Goal: Communication & Community: Share content

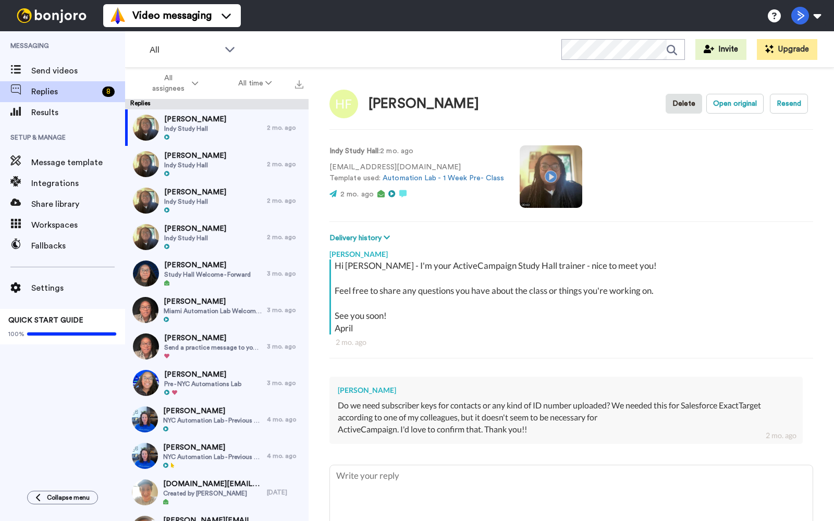
click at [544, 176] on video at bounding box center [551, 176] width 63 height 63
click at [66, 69] on span "Send videos" at bounding box center [78, 71] width 94 height 13
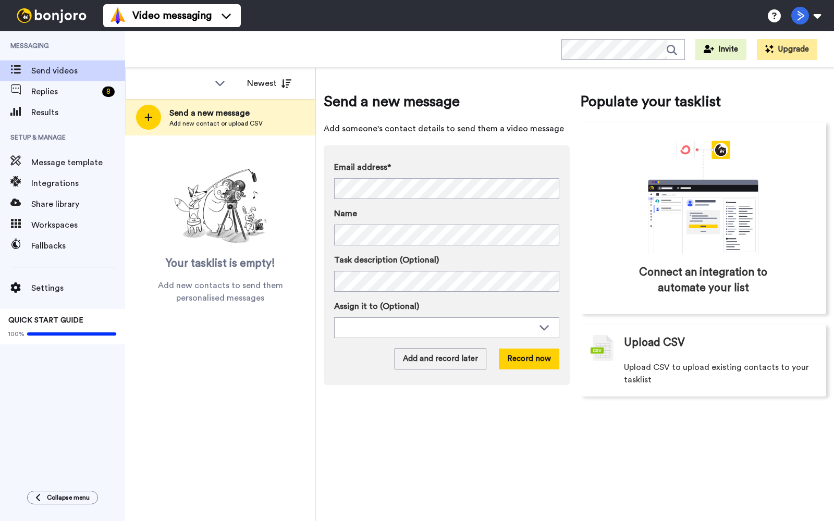
click at [278, 96] on div "Newest" at bounding box center [220, 83] width 189 height 31
click at [272, 83] on button "Newest" at bounding box center [269, 83] width 60 height 21
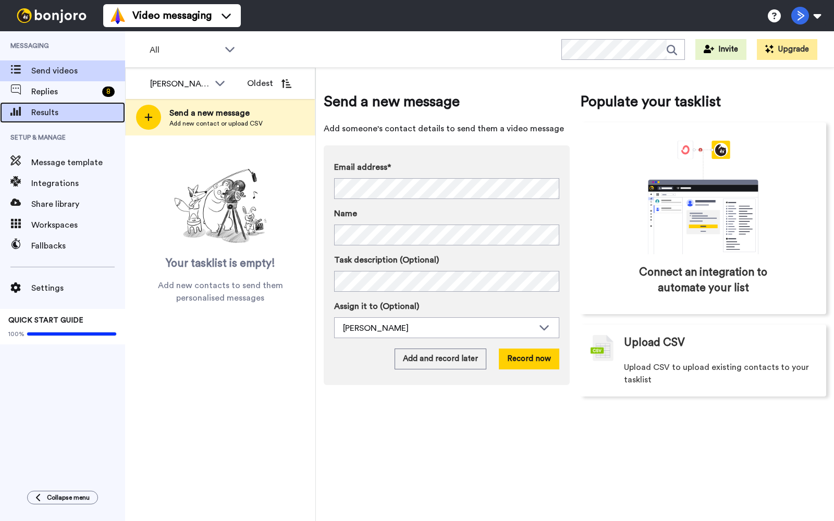
click at [74, 115] on span "Results" at bounding box center [78, 112] width 94 height 13
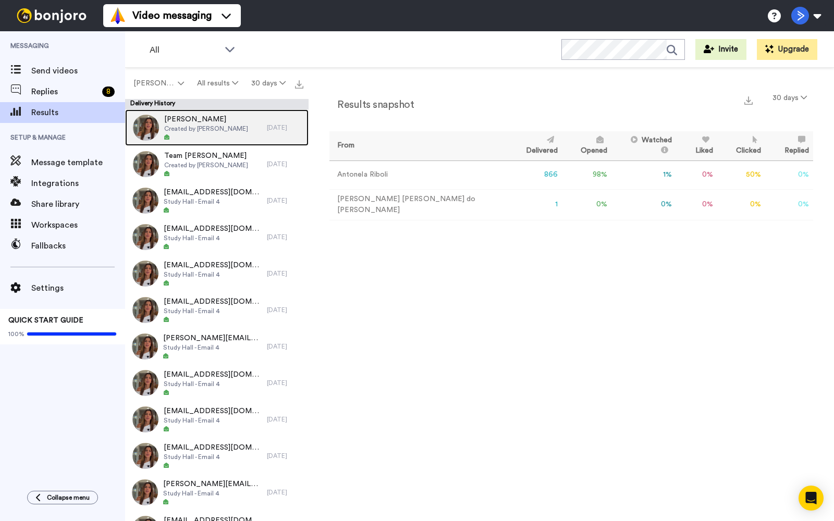
click at [235, 131] on span "Created by Antonela Riboli" at bounding box center [206, 129] width 84 height 8
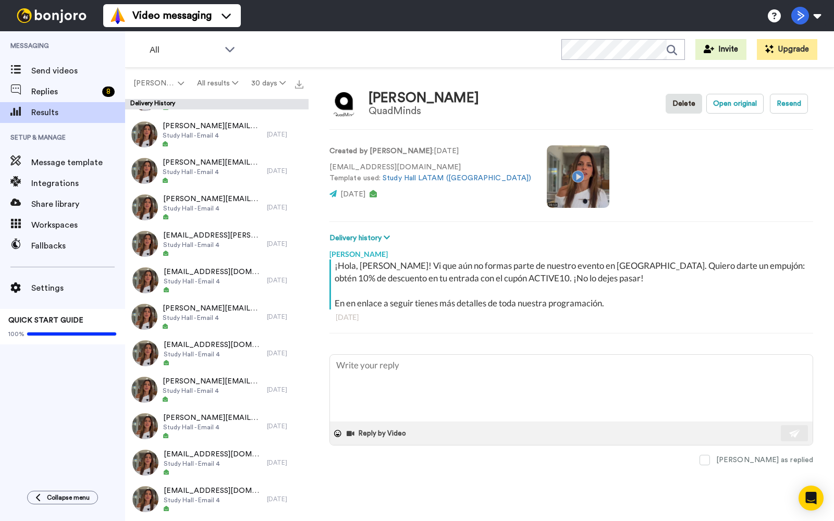
scroll to position [1406, 0]
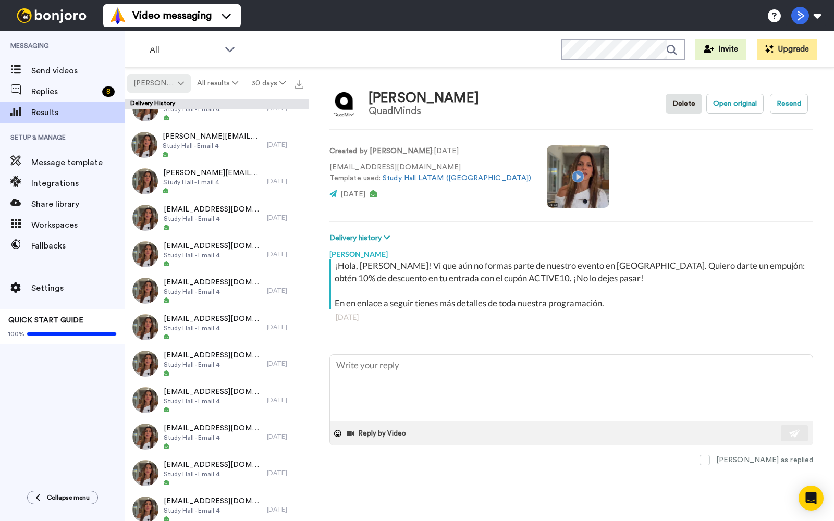
click at [169, 78] on span "Antonela Riboli" at bounding box center [154, 83] width 42 height 10
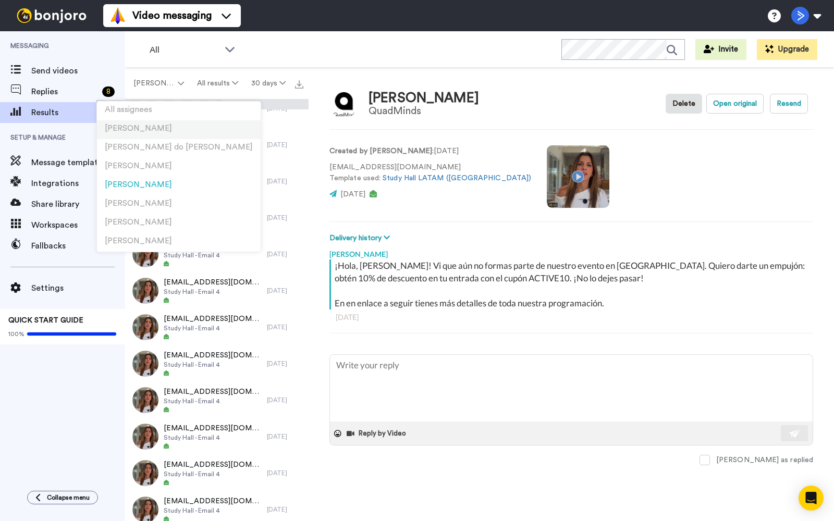
click at [166, 132] on li "[PERSON_NAME]" at bounding box center [179, 129] width 164 height 19
type textarea "x"
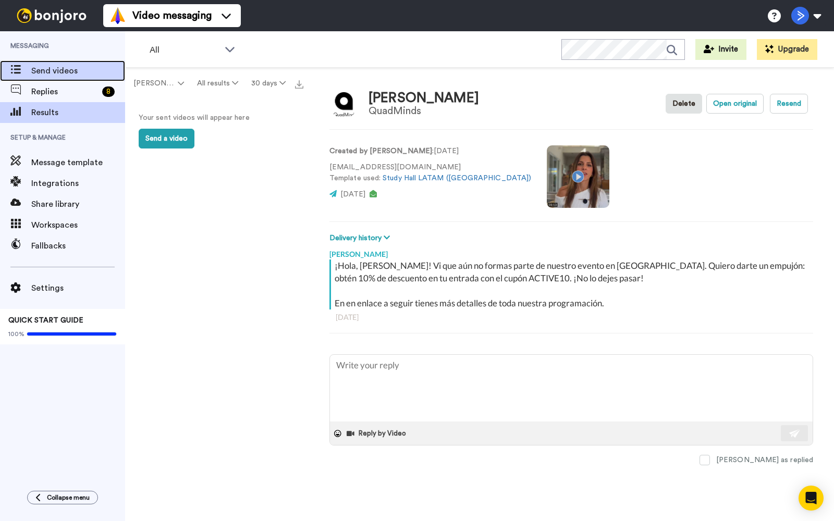
click at [95, 67] on span "Send videos" at bounding box center [78, 71] width 94 height 13
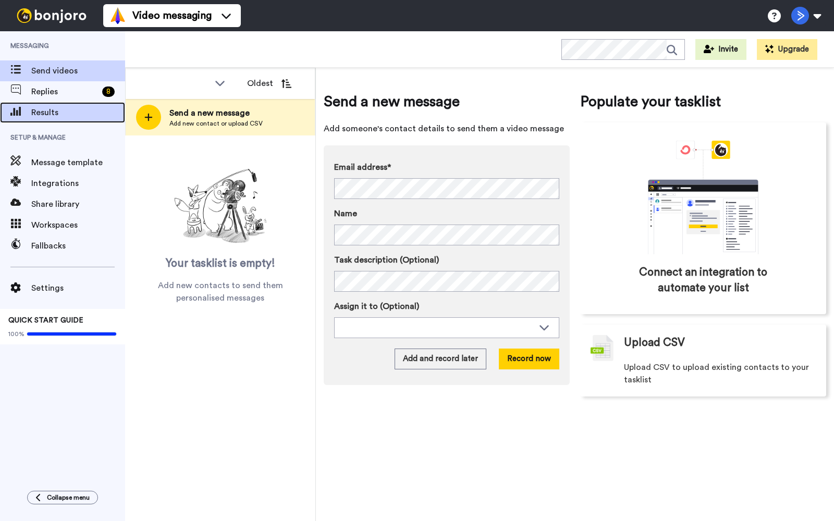
click at [77, 118] on div "Results" at bounding box center [62, 112] width 125 height 21
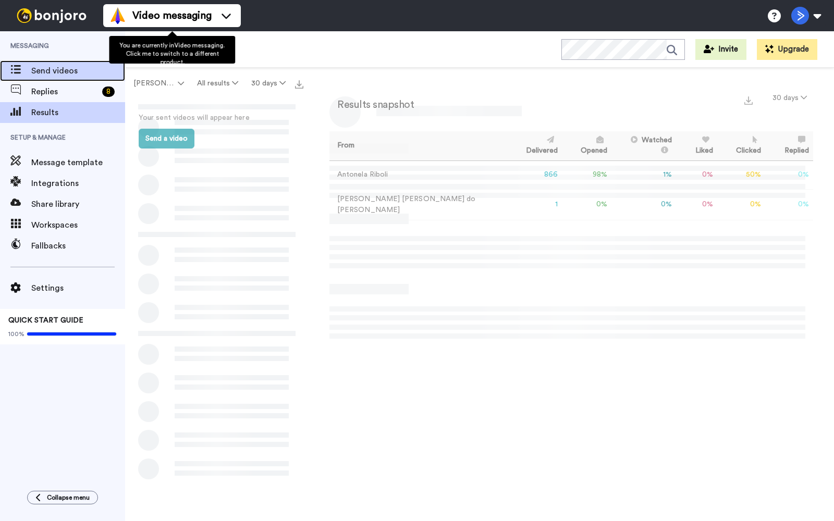
click at [91, 74] on span "Send videos" at bounding box center [78, 71] width 94 height 13
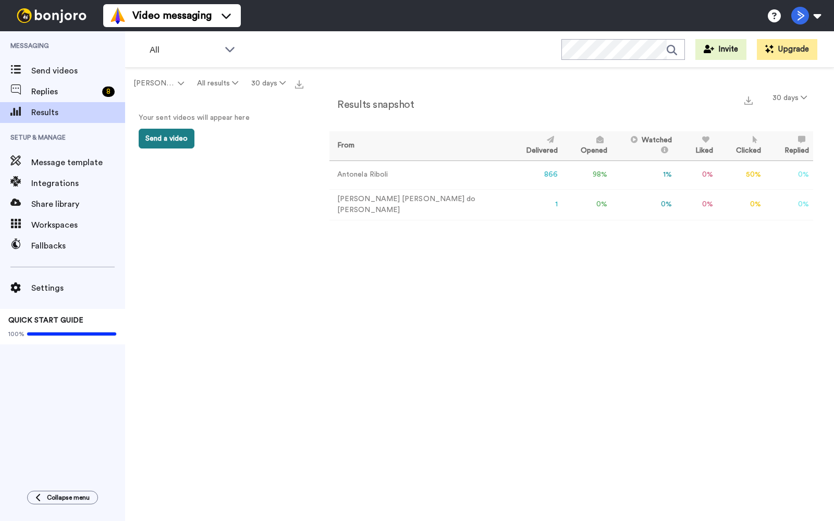
click at [176, 139] on button "Send a video" at bounding box center [167, 139] width 56 height 20
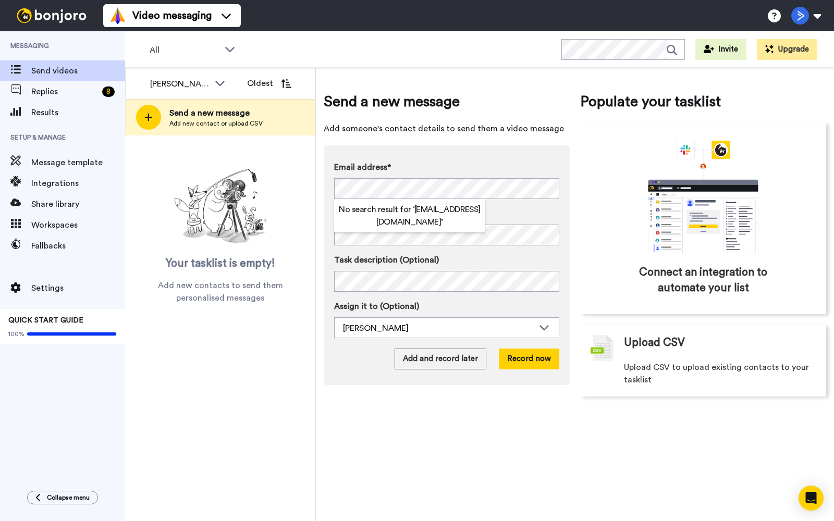
click at [506, 165] on label "Email address*" at bounding box center [446, 167] width 225 height 13
click at [368, 313] on div "Assign it to (Optional) April Terry April Terry Julia Von Linsingen do Amaral D…" at bounding box center [446, 319] width 225 height 38
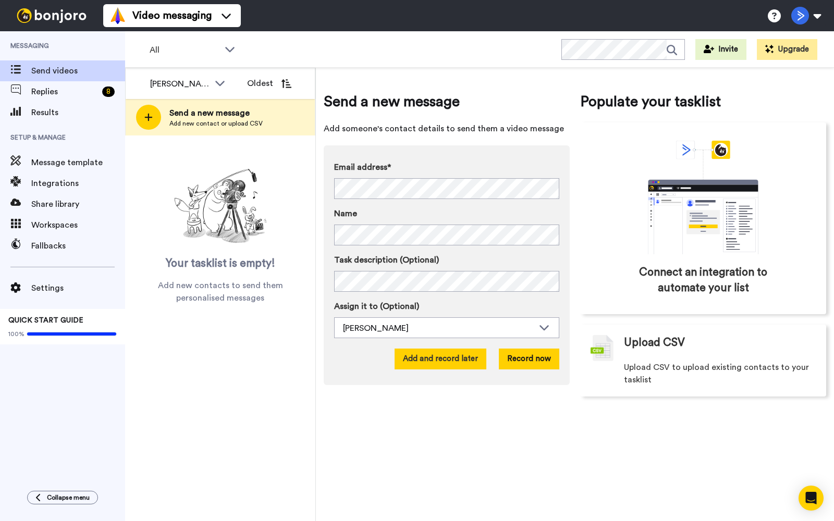
click at [451, 356] on button "Add and record later" at bounding box center [441, 359] width 92 height 21
click at [415, 360] on button "Add and record later" at bounding box center [441, 359] width 92 height 21
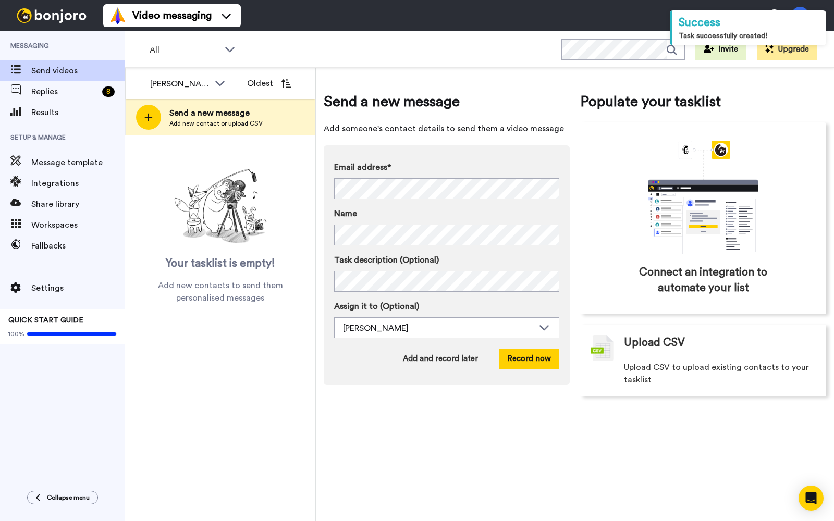
click at [214, 89] on div "Antonela Riboli" at bounding box center [188, 84] width 93 height 21
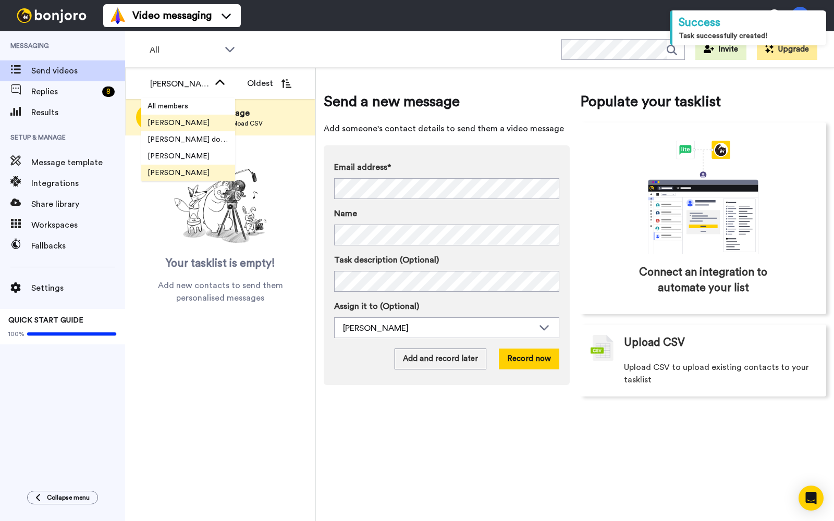
click at [196, 124] on li "[PERSON_NAME]" at bounding box center [188, 123] width 94 height 17
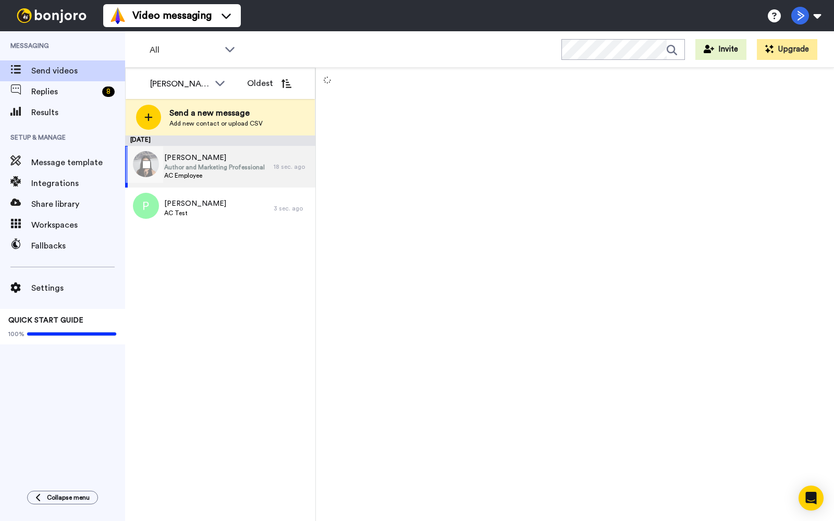
click at [233, 173] on span "AC Employee" at bounding box center [214, 176] width 101 height 8
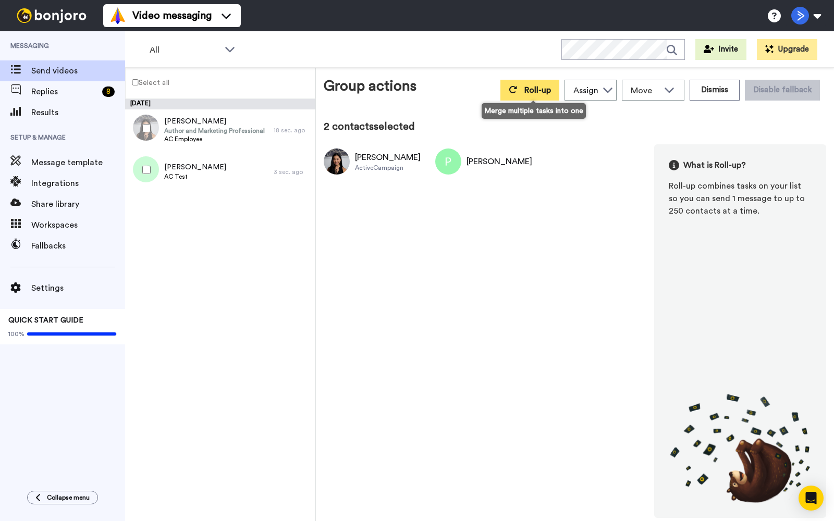
click at [531, 93] on span "Roll-up" at bounding box center [538, 90] width 27 height 8
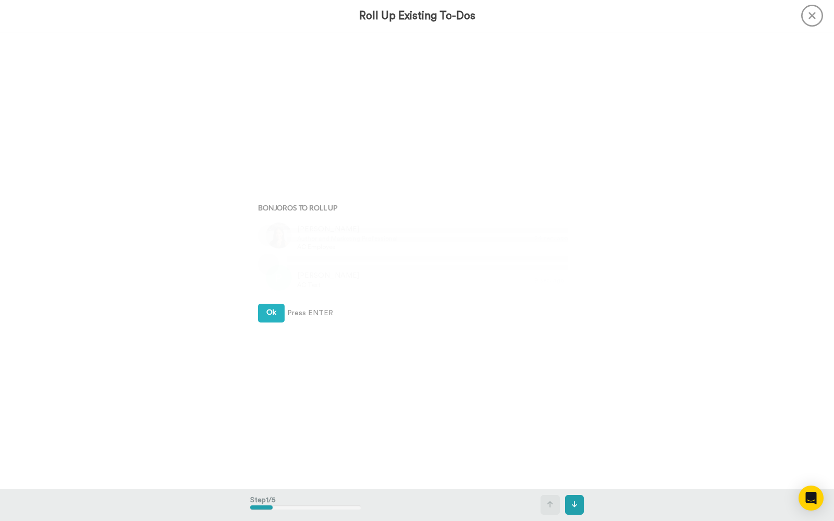
scroll to position [1, 0]
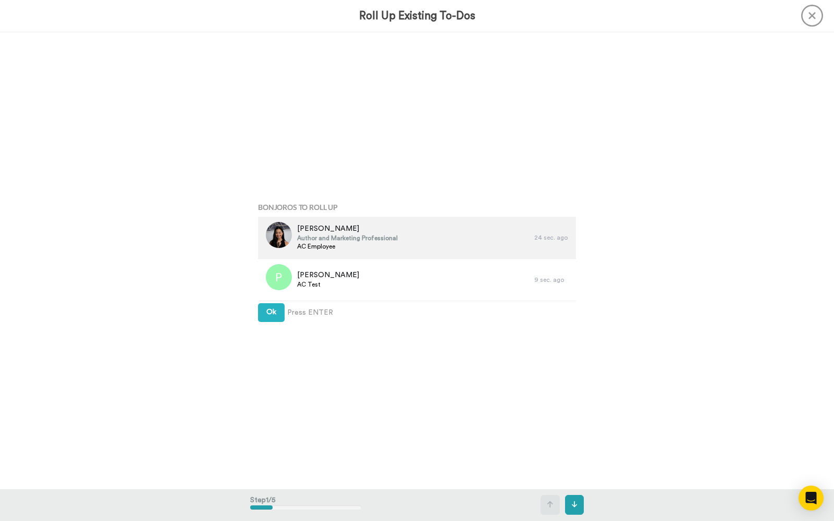
click at [424, 232] on div "Katherine Kim Author and Marketing Professional AC Employee" at bounding box center [396, 238] width 276 height 42
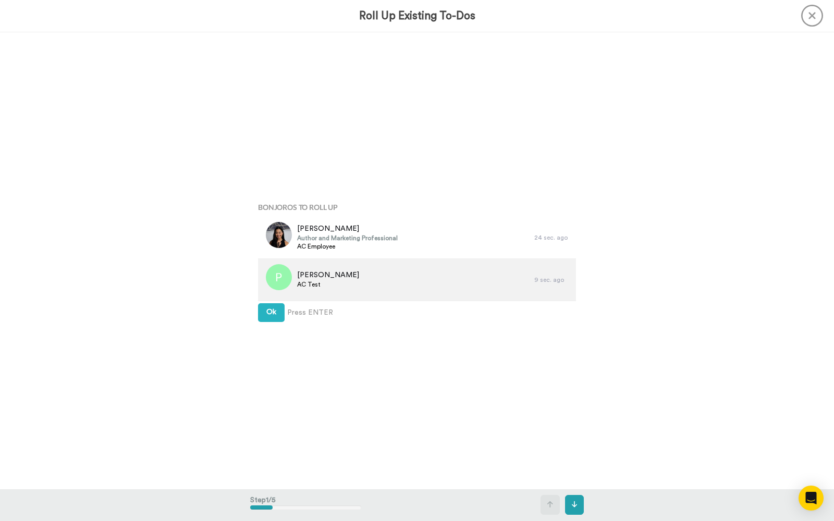
click at [419, 269] on div "Perry AC Test" at bounding box center [396, 280] width 276 height 42
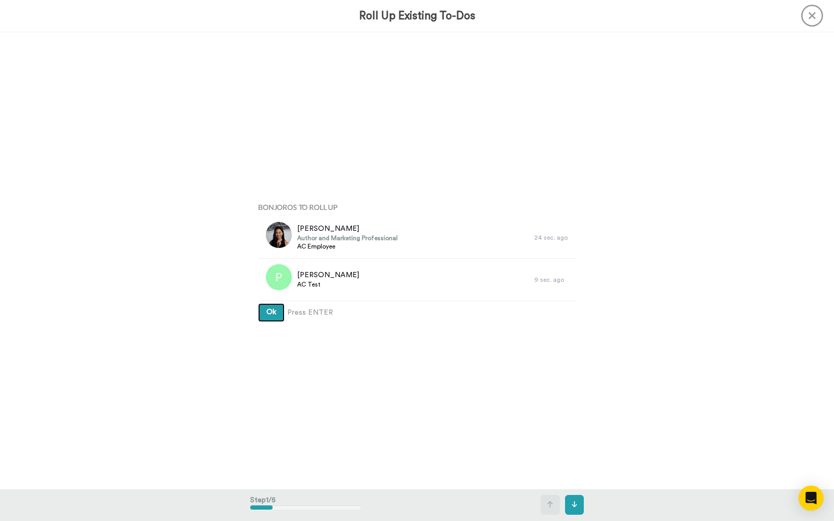
click at [270, 313] on span "Ok" at bounding box center [271, 312] width 10 height 7
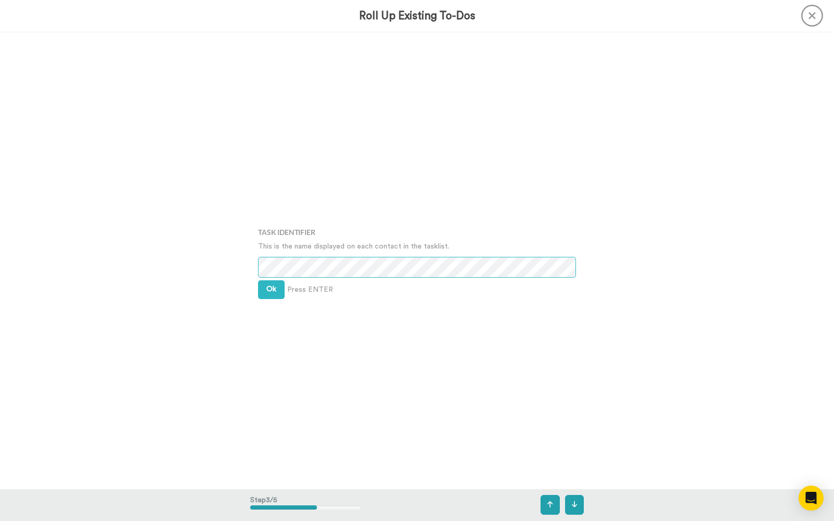
scroll to position [915, 0]
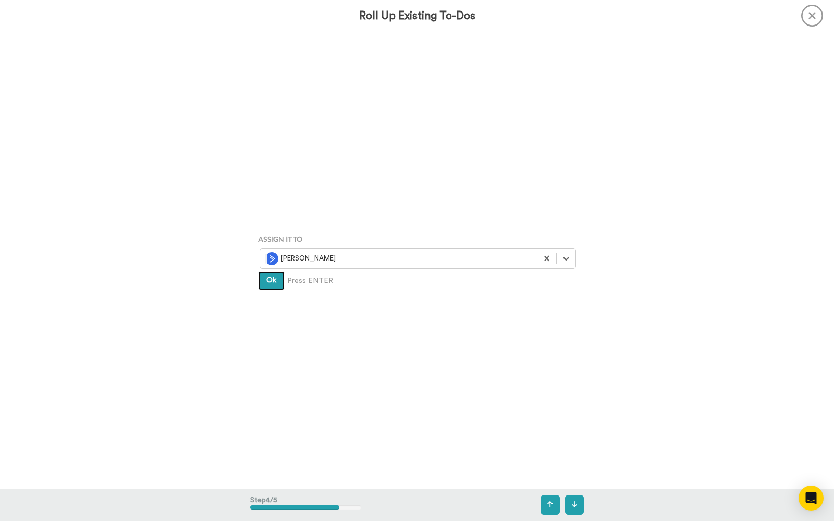
click at [273, 290] on button "Ok" at bounding box center [271, 281] width 27 height 19
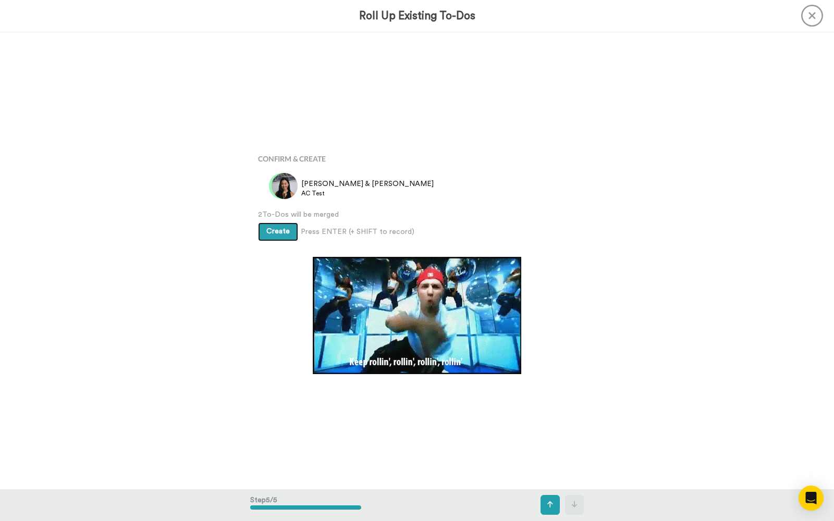
scroll to position [1829, 0]
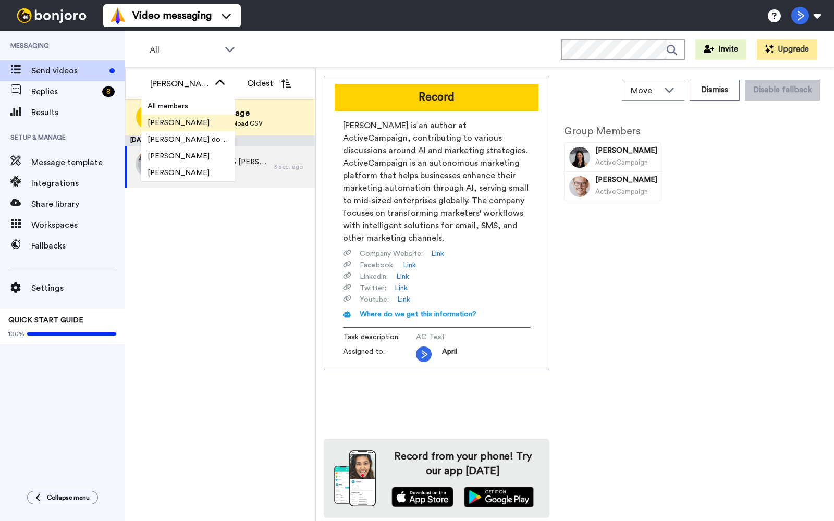
click at [186, 119] on span "[PERSON_NAME]" at bounding box center [178, 123] width 75 height 10
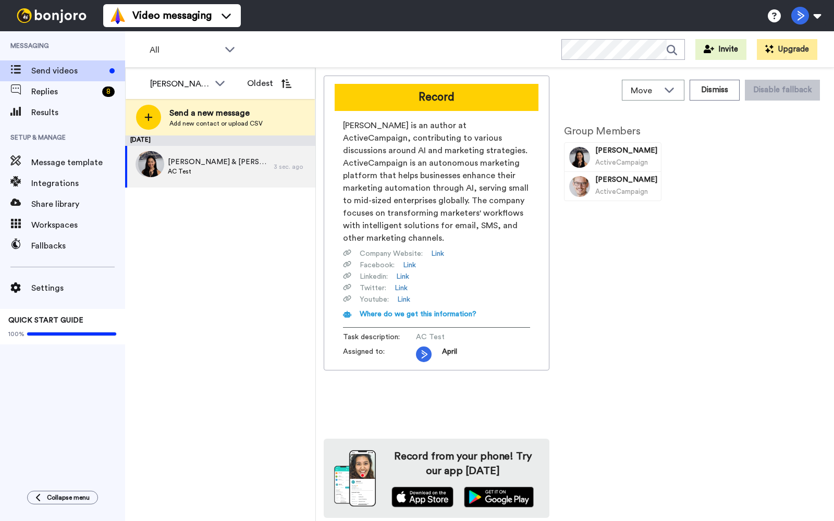
click at [186, 232] on div "October 10 Katherine & Perry AC Test 3 sec. ago" at bounding box center [220, 329] width 190 height 386
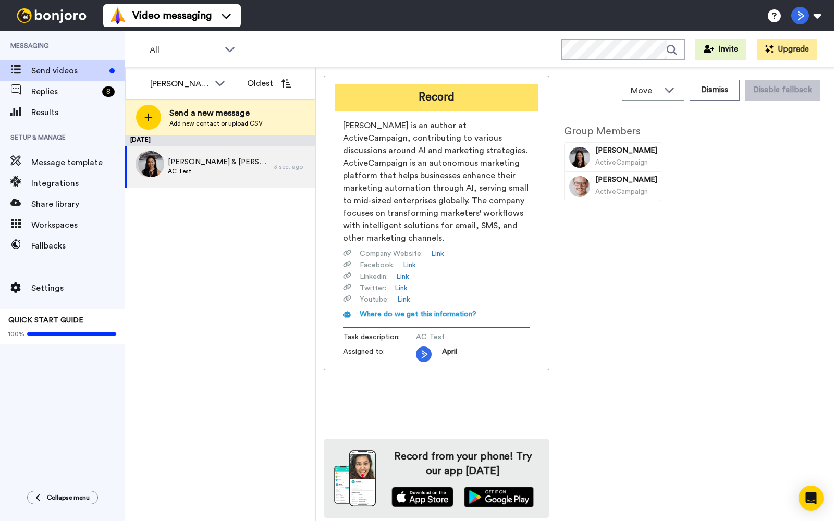
click at [492, 99] on button "Record" at bounding box center [437, 97] width 204 height 27
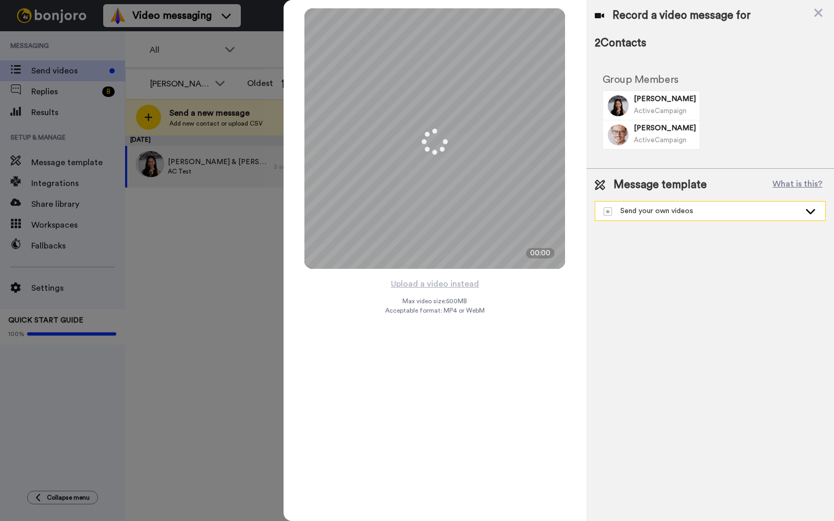
click at [687, 211] on div "Send your own videos" at bounding box center [702, 211] width 197 height 10
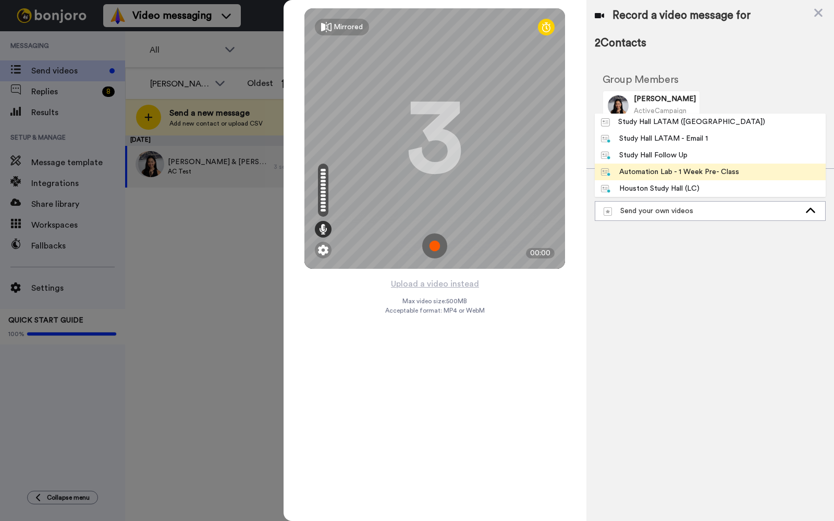
click at [715, 170] on div "Automation Lab - 1 Week Pre- Class" at bounding box center [670, 172] width 138 height 10
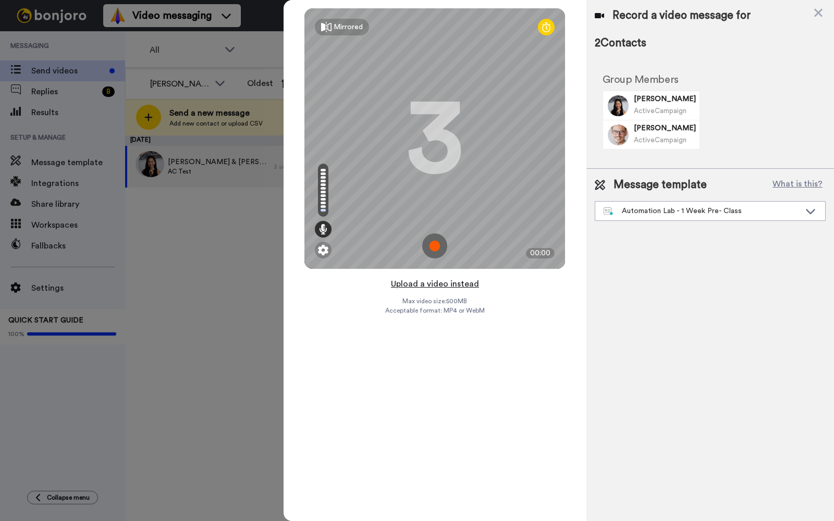
click at [429, 282] on button "Upload a video instead" at bounding box center [435, 284] width 94 height 14
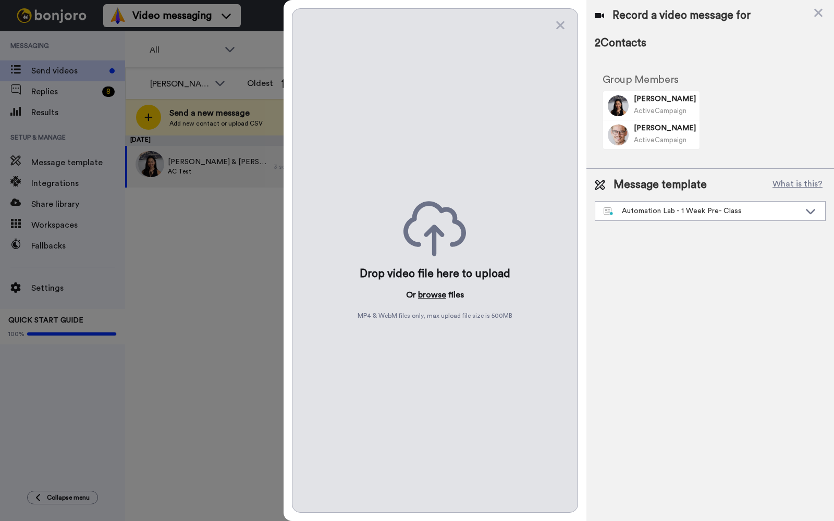
click at [433, 294] on button "browse" at bounding box center [432, 295] width 28 height 13
click at [819, 8] on icon at bounding box center [819, 12] width 10 height 13
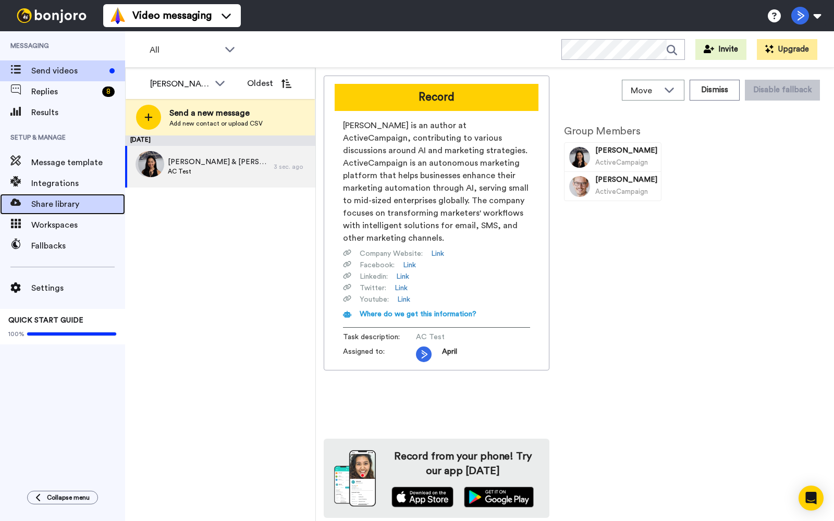
click at [77, 208] on span "Share library" at bounding box center [78, 204] width 94 height 13
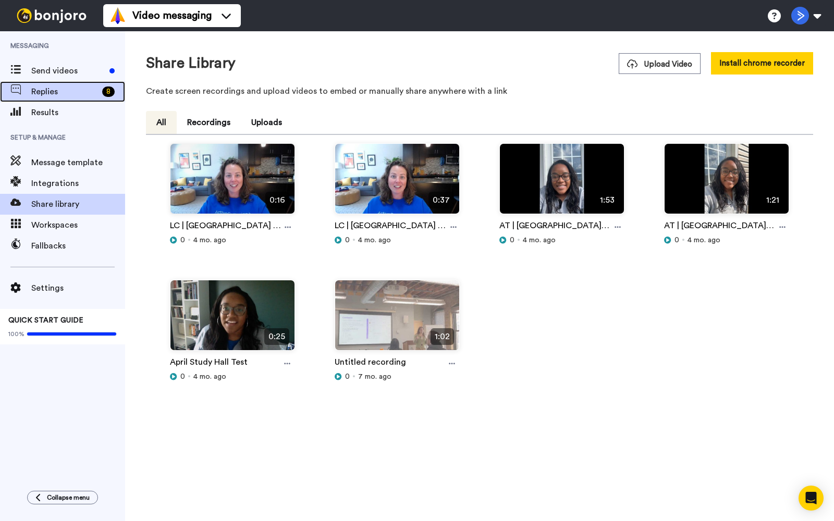
click at [55, 90] on span "Replies" at bounding box center [64, 92] width 67 height 13
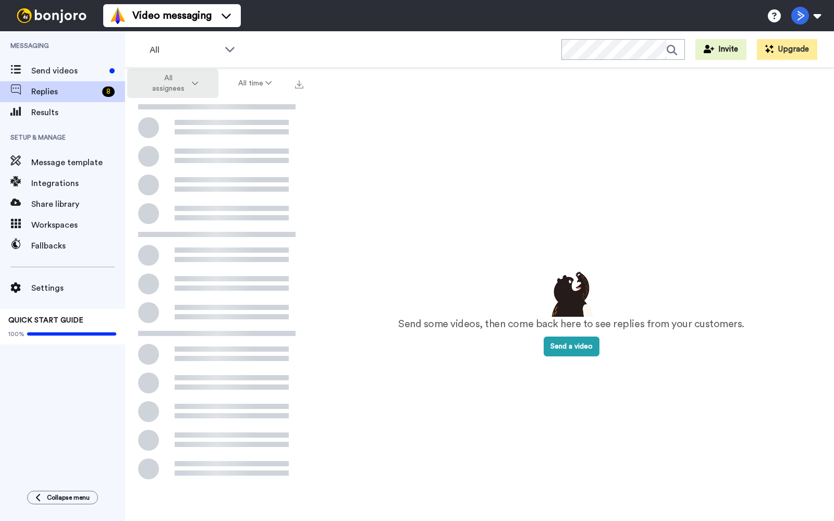
click at [177, 72] on button "All assignees" at bounding box center [172, 83] width 91 height 29
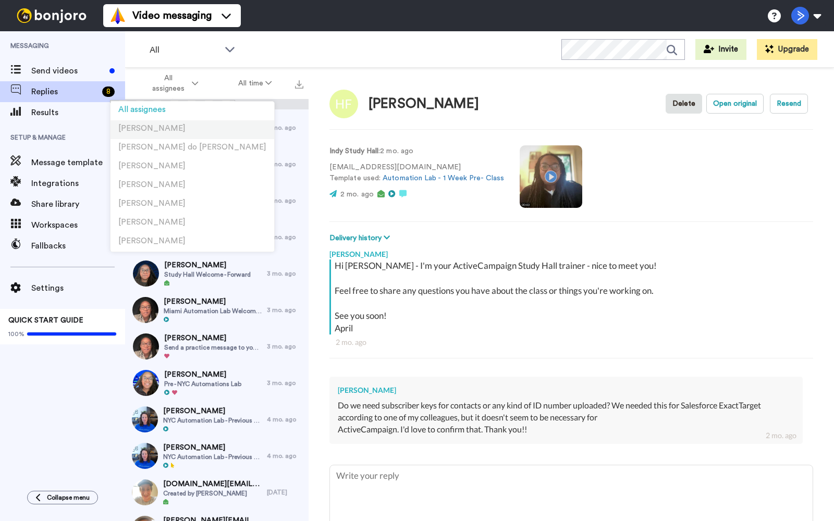
click at [179, 128] on li "[PERSON_NAME]" at bounding box center [193, 129] width 164 height 19
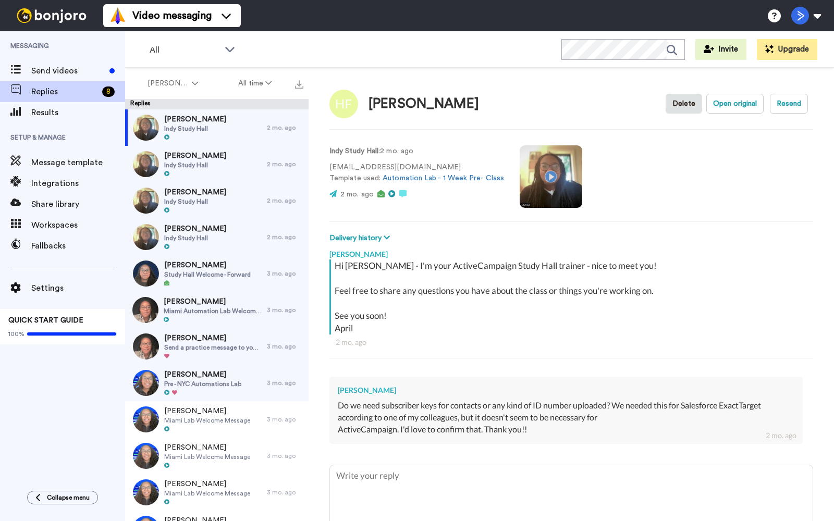
click at [540, 196] on video at bounding box center [551, 176] width 63 height 63
click at [743, 101] on button "Open original" at bounding box center [735, 104] width 57 height 20
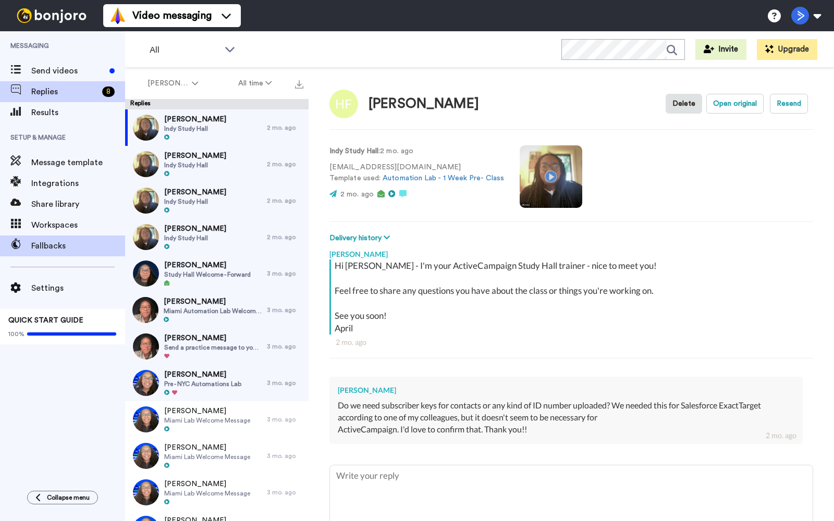
type textarea "x"
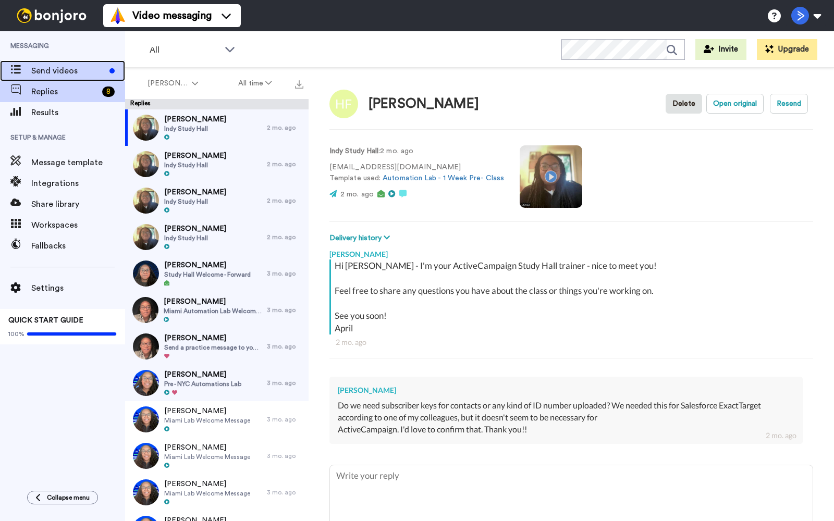
click at [72, 74] on span "Send videos" at bounding box center [68, 71] width 74 height 13
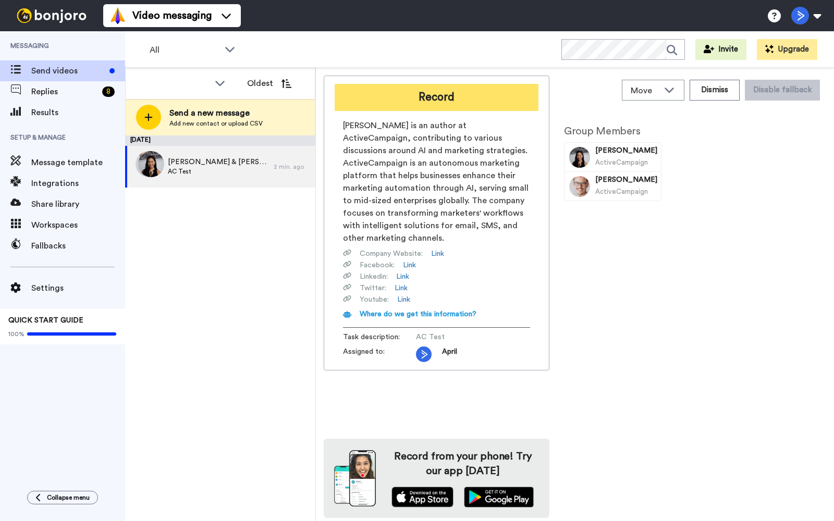
click at [428, 101] on button "Record" at bounding box center [437, 97] width 204 height 27
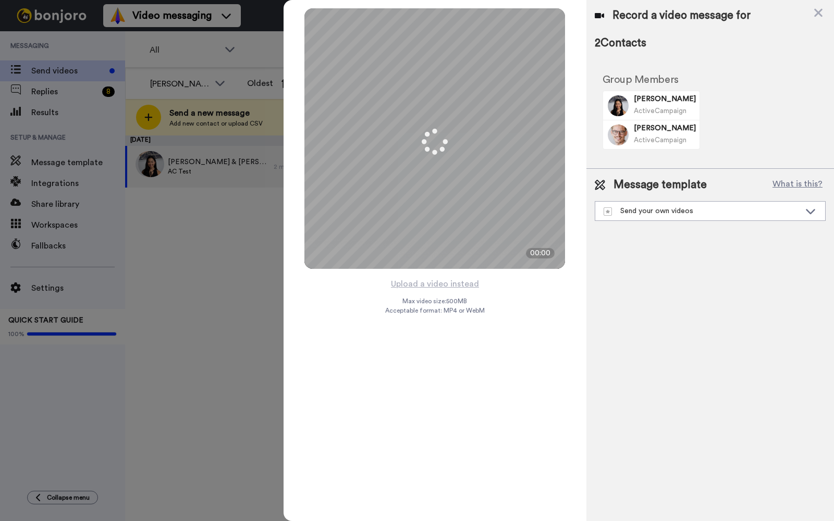
click at [641, 198] on div "Message template What is this? Send your own videos Study Hall LATAM (Argentina…" at bounding box center [710, 199] width 231 height 44
click at [642, 207] on div "Send your own videos" at bounding box center [702, 211] width 197 height 10
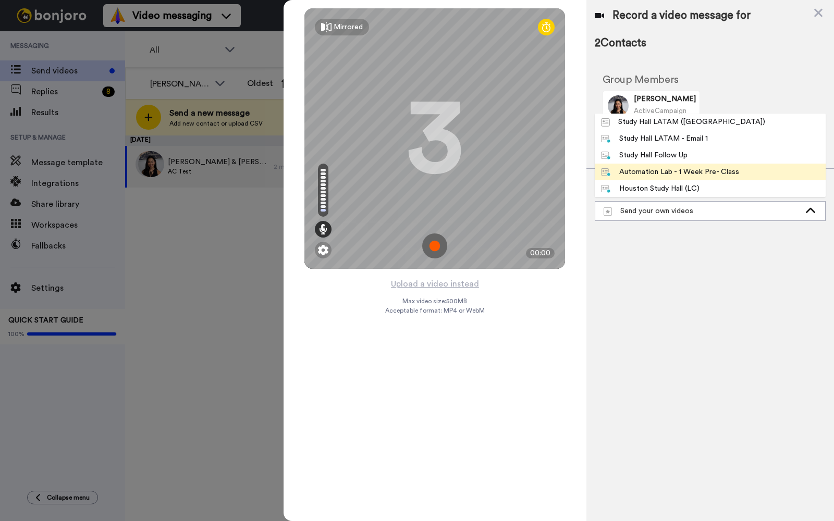
click at [657, 172] on div "Automation Lab - 1 Week Pre- Class" at bounding box center [670, 172] width 138 height 10
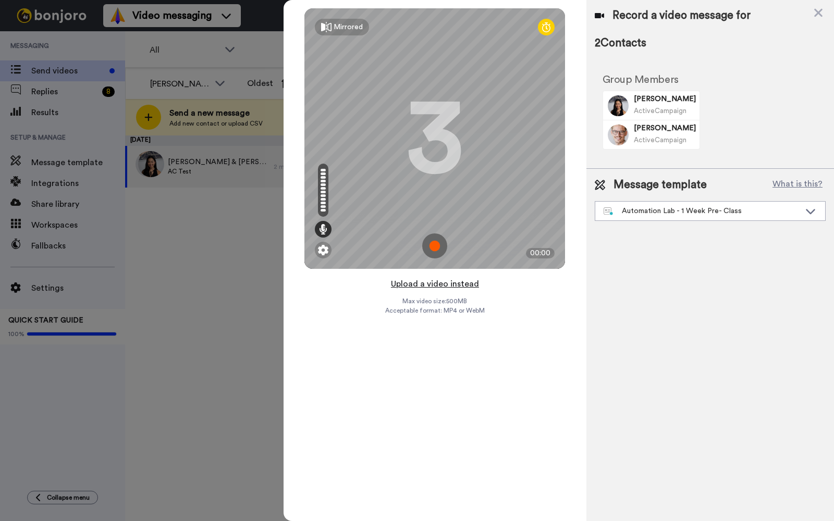
click at [454, 284] on button "Upload a video instead" at bounding box center [435, 284] width 94 height 14
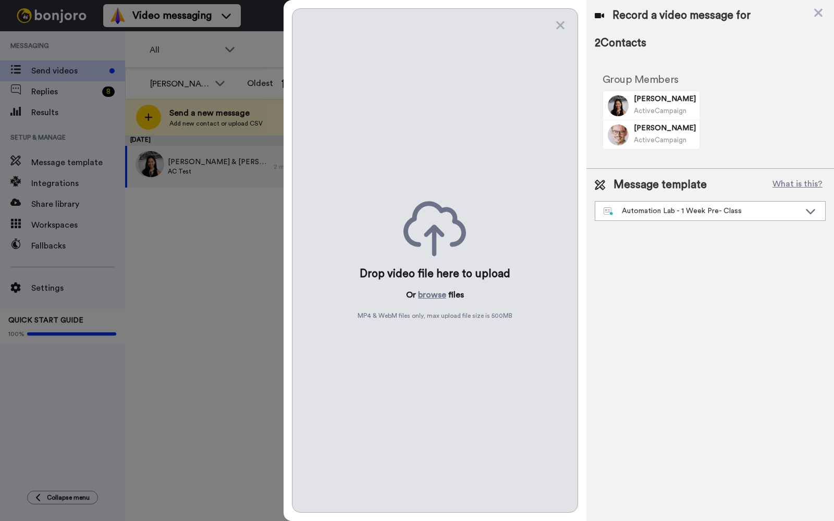
drag, startPoint x: 433, startPoint y: 292, endPoint x: 449, endPoint y: 210, distance: 82.8
click at [449, 210] on div "Drop video file here to upload Or browse files MP4 & WebM files only, max uploa…" at bounding box center [435, 260] width 286 height 505
click at [449, 210] on icon at bounding box center [435, 228] width 63 height 55
click at [428, 295] on button "browse" at bounding box center [432, 295] width 28 height 13
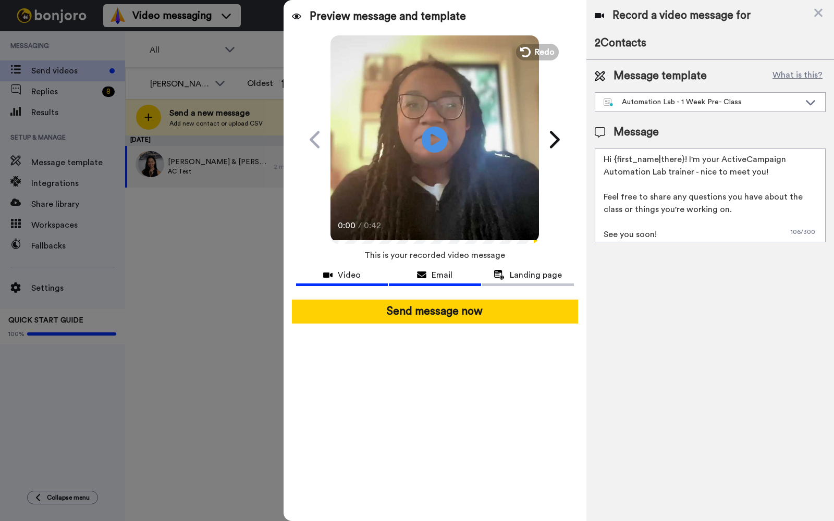
click at [445, 274] on span "Email" at bounding box center [442, 275] width 21 height 13
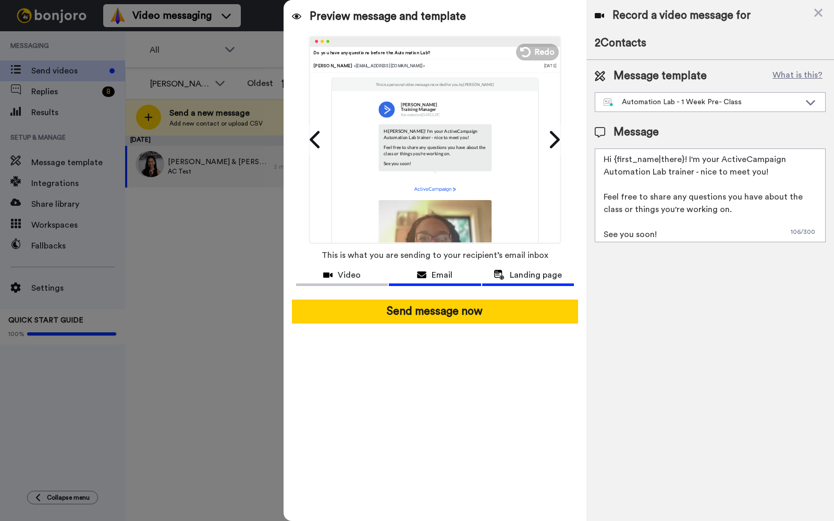
click at [505, 275] on div "Landing page" at bounding box center [528, 275] width 92 height 13
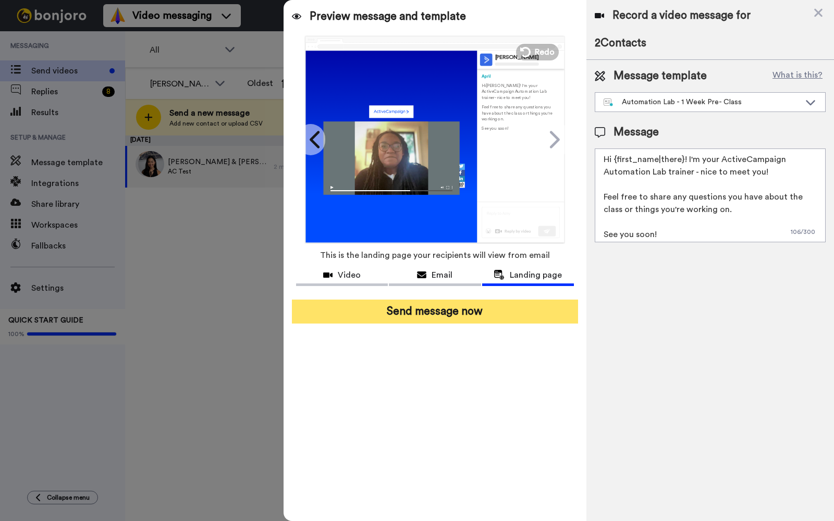
click at [463, 313] on button "Send message now" at bounding box center [435, 312] width 286 height 24
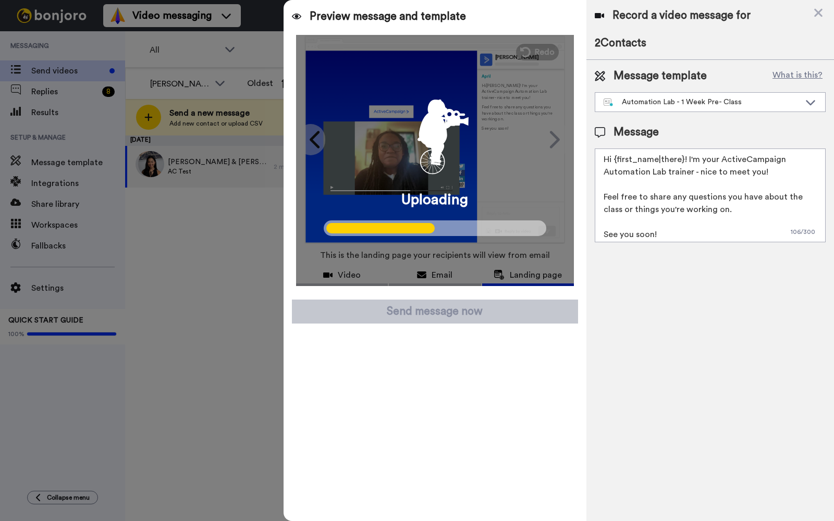
scroll to position [3, 0]
